Goal: Information Seeking & Learning: Learn about a topic

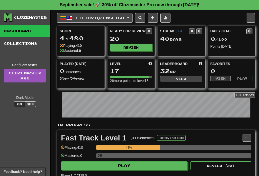
click at [149, 168] on button "Play" at bounding box center [124, 166] width 126 height 9
select select "**"
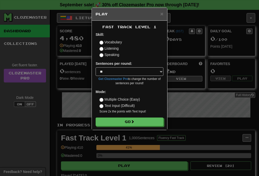
click at [142, 122] on button "Go" at bounding box center [129, 122] width 68 height 9
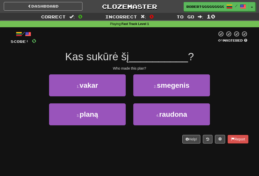
click at [109, 115] on button "3 . planą" at bounding box center [87, 115] width 77 height 22
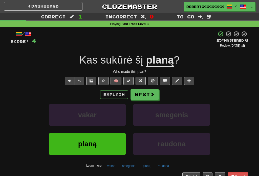
click at [132, 99] on button "Next" at bounding box center [144, 95] width 28 height 12
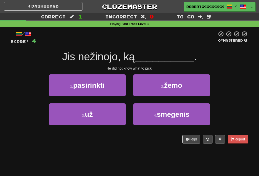
click at [174, 115] on span "smegenis" at bounding box center [173, 115] width 33 height 8
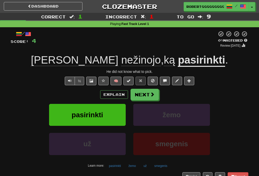
click at [156, 94] on button "Next" at bounding box center [144, 95] width 28 height 12
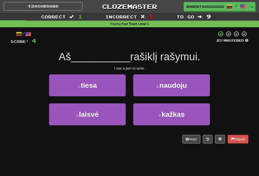
click at [119, 90] on button "1 . tiesa" at bounding box center [87, 85] width 77 height 22
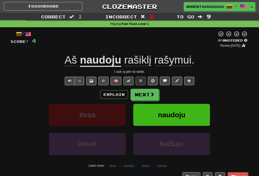
click at [146, 99] on button "Next" at bounding box center [144, 95] width 28 height 12
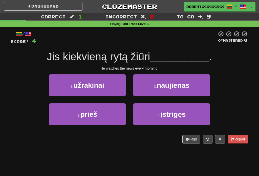
click at [173, 85] on span "naujienas" at bounding box center [173, 86] width 33 height 8
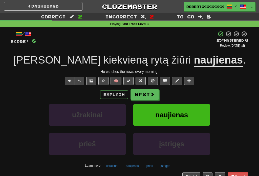
click at [140, 95] on button "Next" at bounding box center [144, 95] width 28 height 12
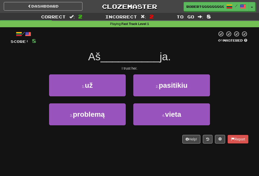
click at [178, 84] on span "pasitikiu" at bounding box center [173, 86] width 29 height 8
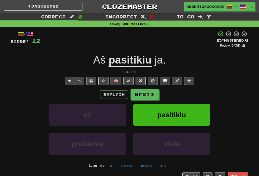
click at [148, 96] on button "Next" at bounding box center [144, 95] width 28 height 12
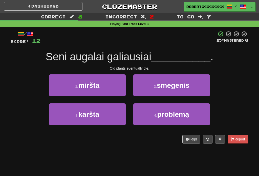
click at [105, 84] on button "1 . miršta" at bounding box center [87, 85] width 77 height 22
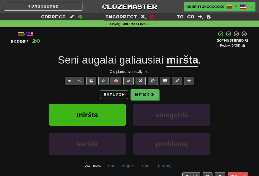
click at [142, 99] on button "Next" at bounding box center [144, 95] width 28 height 12
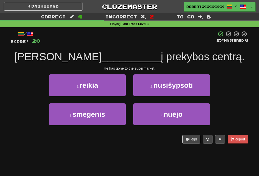
click at [165, 111] on span "nuėjo" at bounding box center [172, 115] width 19 height 8
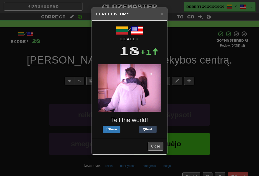
click at [160, 15] on span "×" at bounding box center [161, 14] width 3 height 6
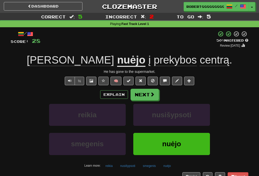
click at [146, 97] on button "Next" at bounding box center [144, 95] width 28 height 12
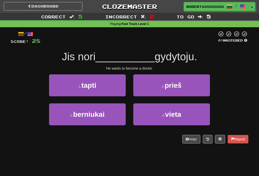
click at [107, 82] on button "1 . tapti" at bounding box center [87, 85] width 77 height 22
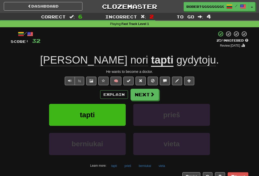
click at [139, 92] on button "Next" at bounding box center [144, 95] width 28 height 12
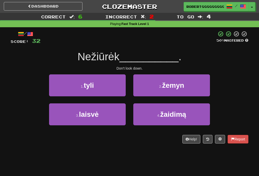
click at [185, 87] on button "2 . žemyn" at bounding box center [171, 85] width 77 height 22
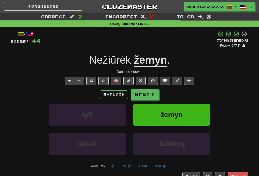
click at [148, 91] on button "Next" at bounding box center [144, 95] width 28 height 12
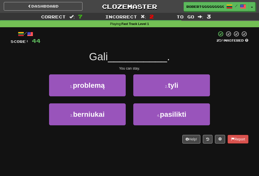
click at [113, 109] on button "3 . berniukai" at bounding box center [87, 115] width 77 height 22
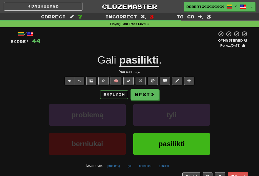
click at [147, 98] on button "Next" at bounding box center [144, 95] width 28 height 12
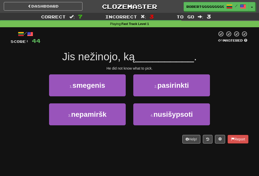
click at [110, 119] on button "3 . nepamiršk" at bounding box center [87, 115] width 77 height 22
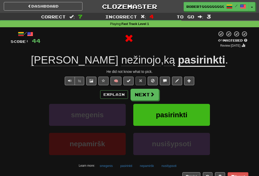
click at [153, 95] on span at bounding box center [152, 94] width 5 height 5
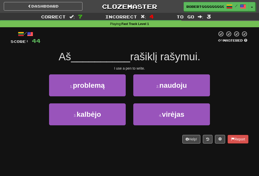
click at [150, 85] on button "2 . naudoju" at bounding box center [171, 85] width 77 height 22
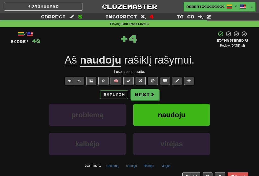
click at [140, 96] on button "Next" at bounding box center [144, 95] width 28 height 12
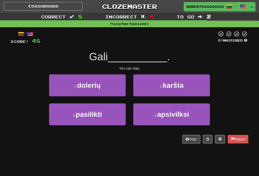
click at [110, 117] on button "3 . pasilikti" at bounding box center [87, 115] width 77 height 22
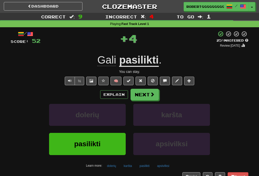
click at [145, 97] on button "Next" at bounding box center [144, 95] width 28 height 12
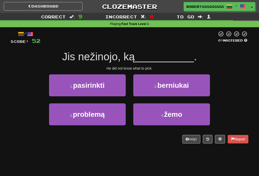
click at [118, 84] on button "1 . pasirinkti" at bounding box center [87, 85] width 77 height 22
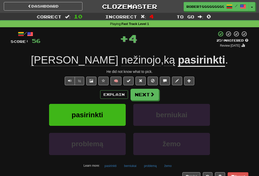
click at [149, 91] on button "Next" at bounding box center [144, 95] width 28 height 12
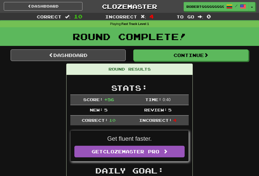
click at [200, 54] on button "Continue" at bounding box center [190, 55] width 115 height 12
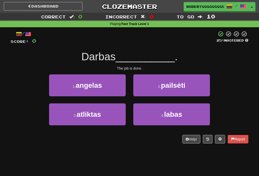
click at [184, 117] on button "4 . labas" at bounding box center [171, 115] width 77 height 22
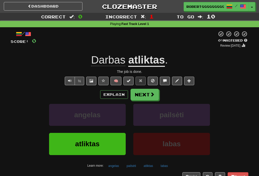
click at [149, 95] on button "Next" at bounding box center [144, 95] width 28 height 12
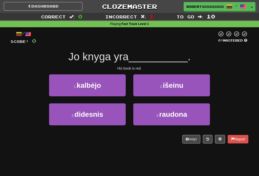
click at [170, 111] on span "raudona" at bounding box center [173, 115] width 28 height 8
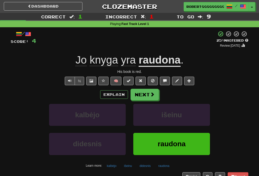
click at [140, 97] on button "Next" at bounding box center [144, 95] width 28 height 12
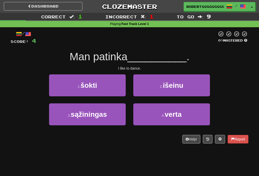
click at [117, 85] on button "1 . šokti" at bounding box center [87, 85] width 77 height 22
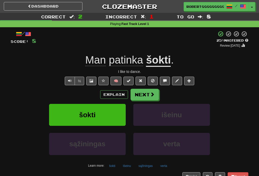
click at [152, 90] on button "Next" at bounding box center [144, 95] width 28 height 12
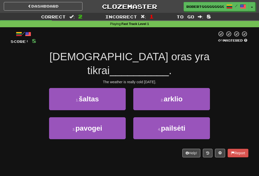
click at [120, 88] on button "1 . šaltas" at bounding box center [87, 99] width 77 height 22
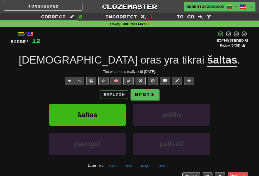
click at [141, 92] on button "Next" at bounding box center [144, 95] width 28 height 12
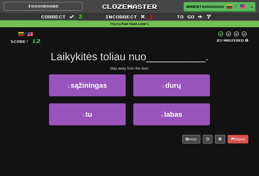
click at [189, 83] on button "2 . durų" at bounding box center [171, 85] width 77 height 22
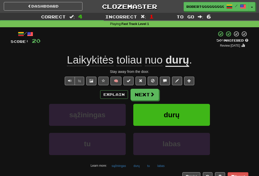
click at [147, 91] on button "Next" at bounding box center [144, 95] width 28 height 12
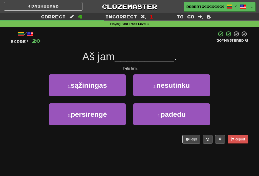
click at [189, 109] on button "4 . padedu" at bounding box center [171, 115] width 77 height 22
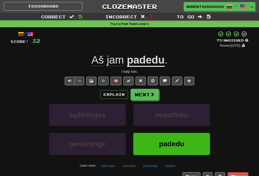
click at [143, 96] on button "Next" at bounding box center [144, 95] width 28 height 12
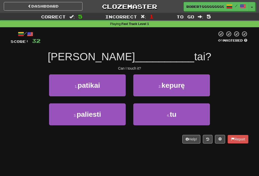
click at [117, 107] on button "3 . paliesti" at bounding box center [87, 115] width 77 height 22
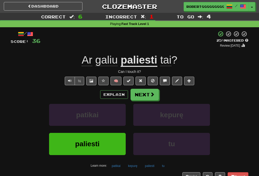
click at [144, 95] on button "Next" at bounding box center [144, 95] width 28 height 12
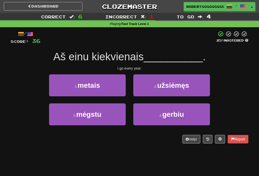
click at [107, 76] on button "1 . metais" at bounding box center [87, 85] width 77 height 22
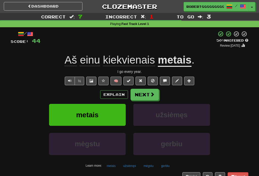
click at [146, 89] on button "Next" at bounding box center [144, 95] width 28 height 12
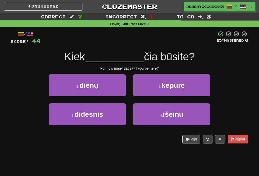
click at [191, 115] on button "4 . išeinu" at bounding box center [171, 115] width 77 height 22
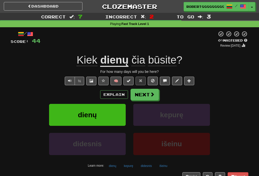
click at [146, 96] on button "Next" at bounding box center [144, 95] width 28 height 12
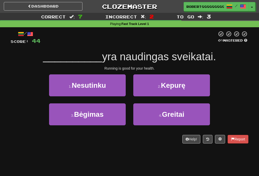
click at [115, 113] on button "3 . Bėgimas" at bounding box center [87, 115] width 77 height 22
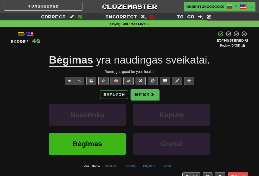
click at [148, 92] on button "Next" at bounding box center [144, 95] width 28 height 12
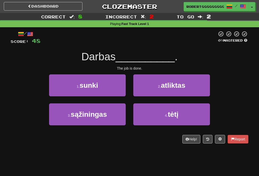
click at [187, 88] on button "2 . atliktas" at bounding box center [171, 85] width 77 height 22
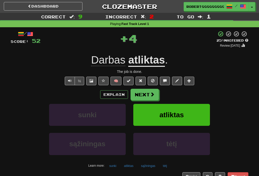
click at [152, 90] on button "Next" at bounding box center [144, 95] width 28 height 12
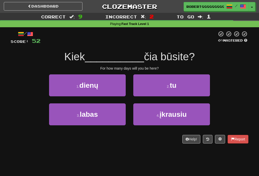
click at [108, 87] on button "1 . dienų" at bounding box center [87, 85] width 77 height 22
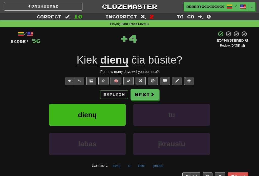
click at [157, 97] on button "Next" at bounding box center [144, 95] width 28 height 12
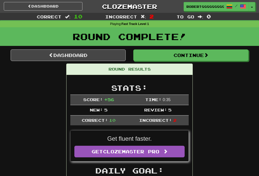
click at [64, 56] on link "Dashboard" at bounding box center [68, 55] width 115 height 12
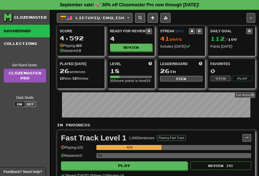
click at [216, 128] on p "In Progress" at bounding box center [156, 125] width 198 height 5
